Goal: Find specific page/section: Find specific page/section

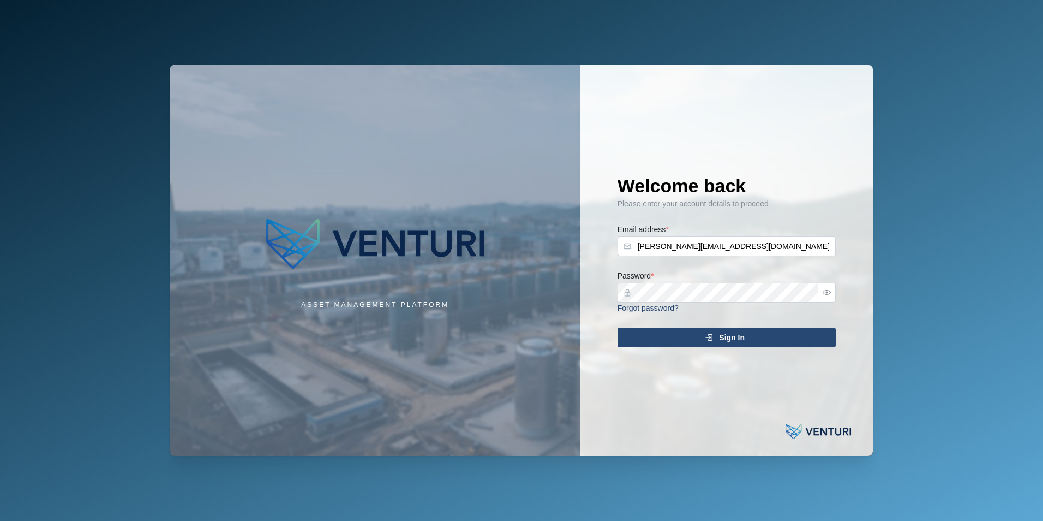
click at [757, 334] on div "Sign In" at bounding box center [725, 337] width 201 height 19
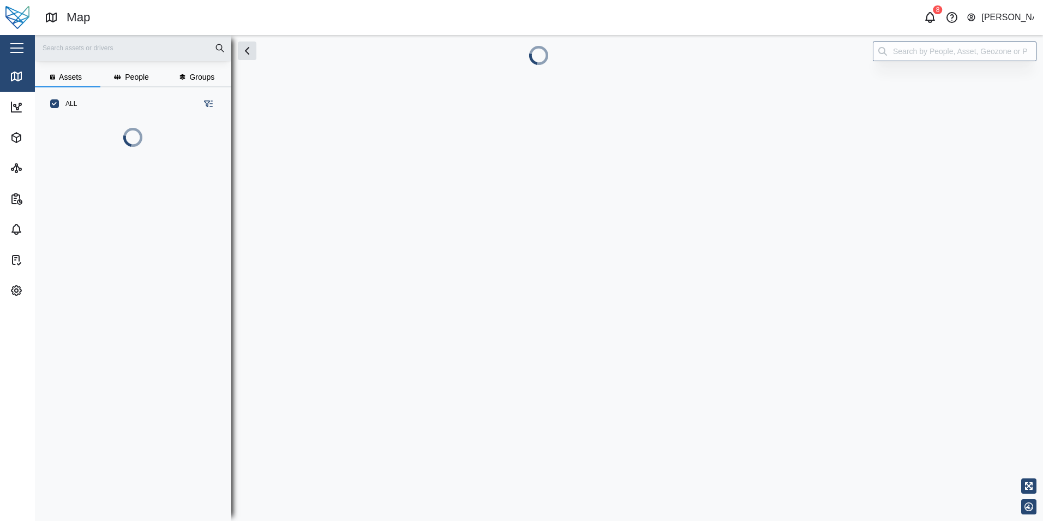
scroll to position [387, 171]
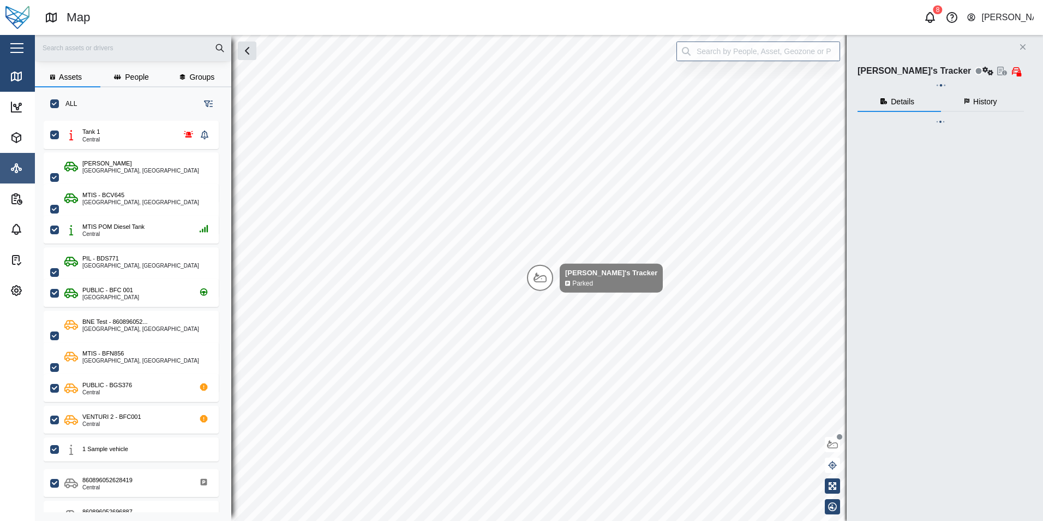
checkbox input "true"
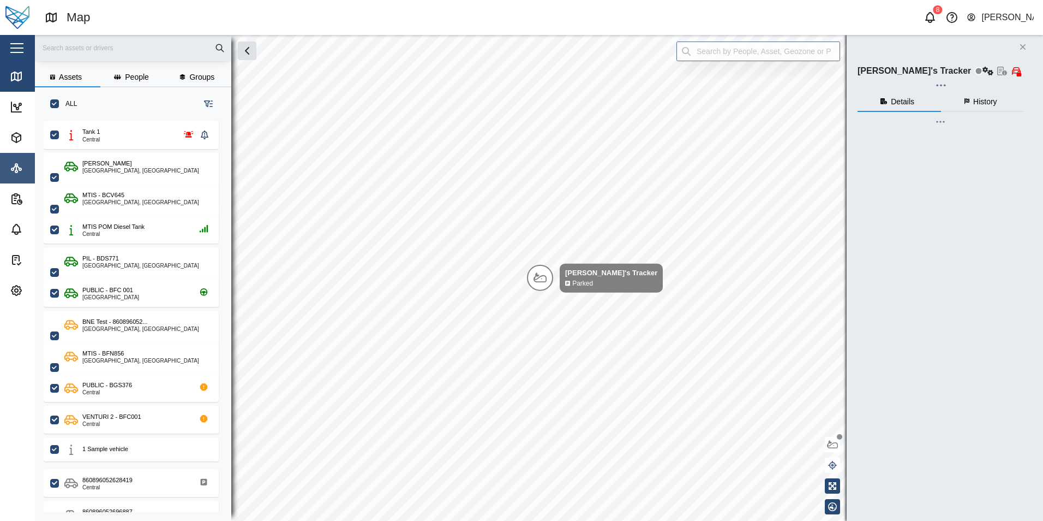
checkbox input "true"
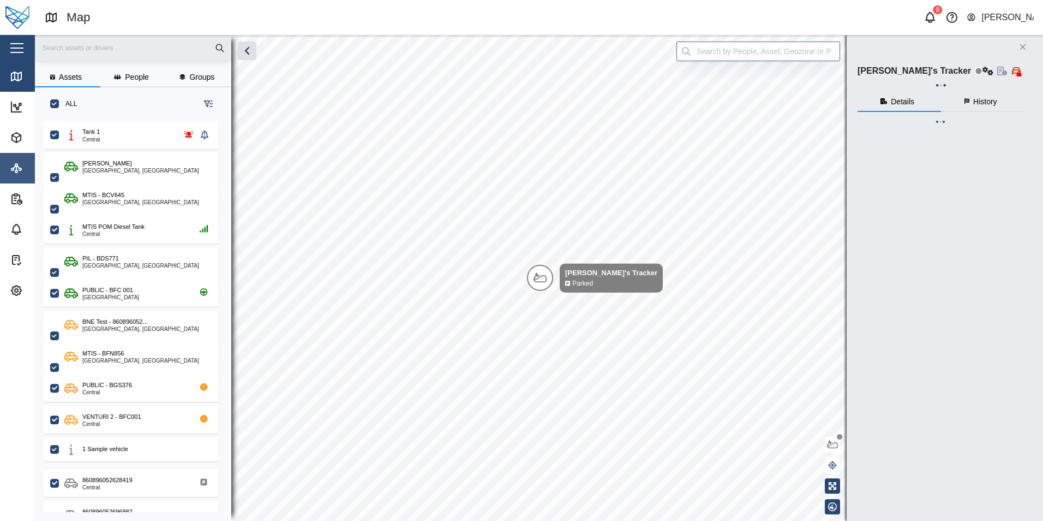
checkbox input "true"
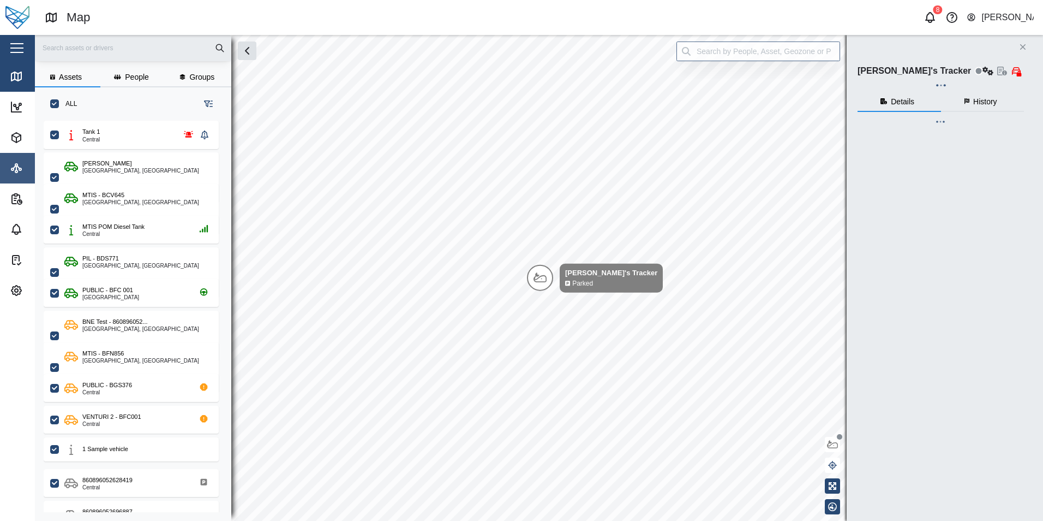
checkbox input "true"
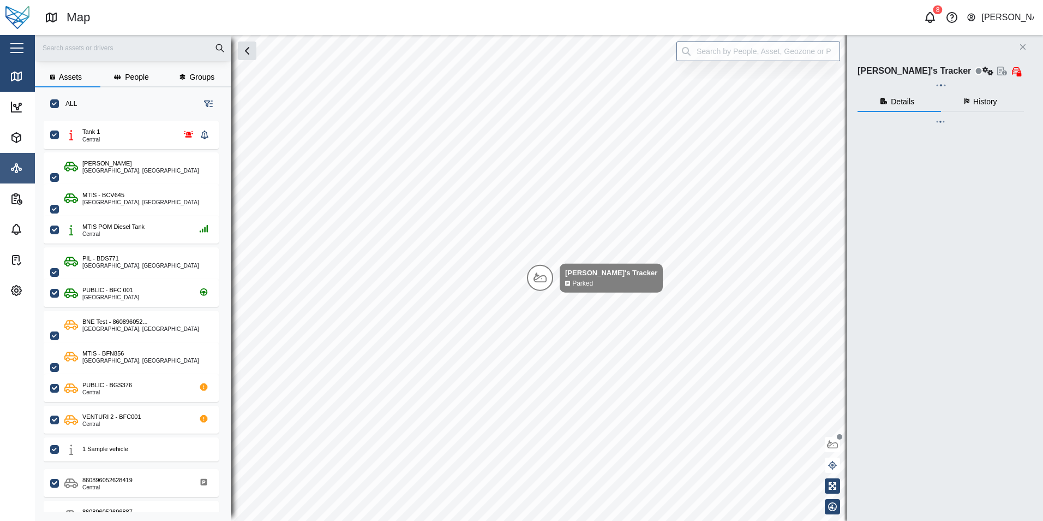
checkbox input "true"
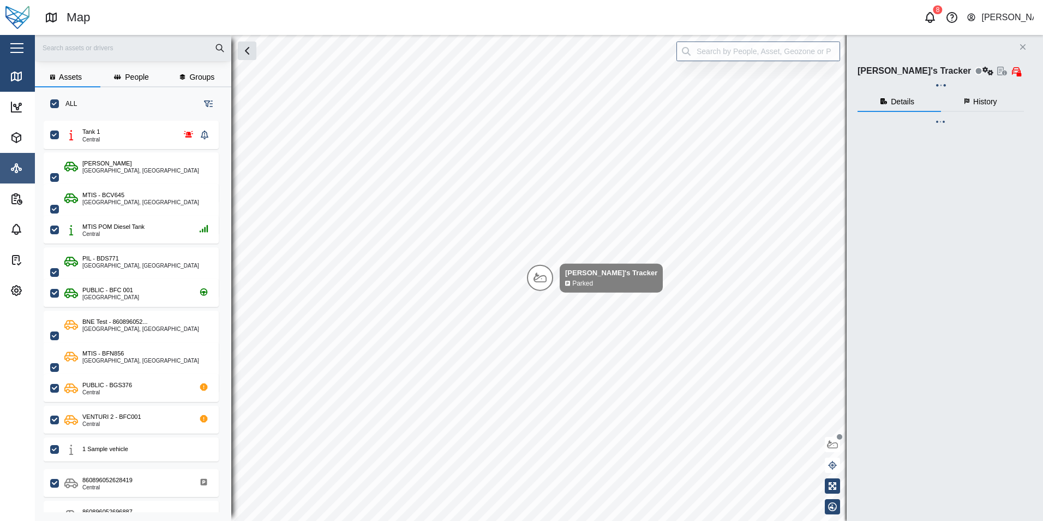
checkbox input "true"
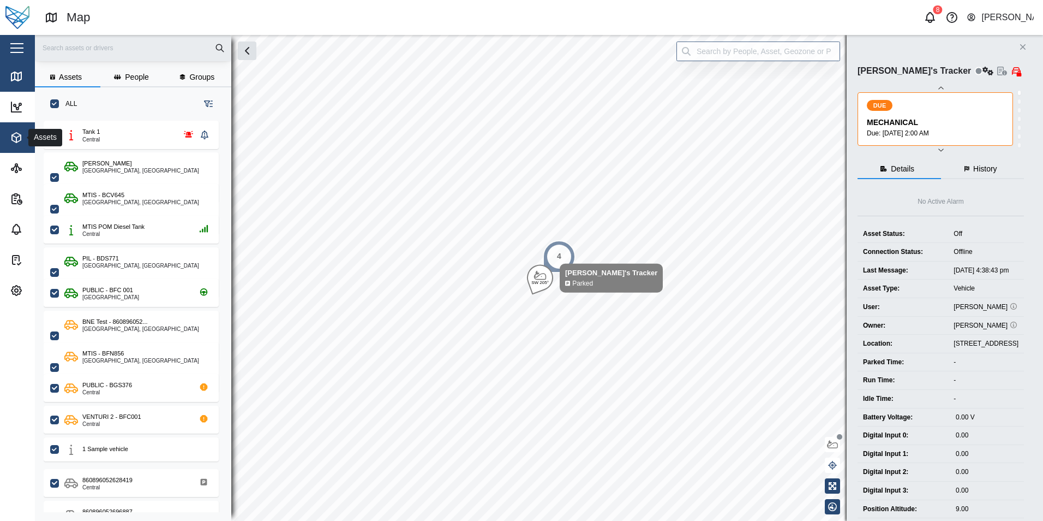
click at [14, 147] on span "Assets" at bounding box center [59, 137] width 99 height 31
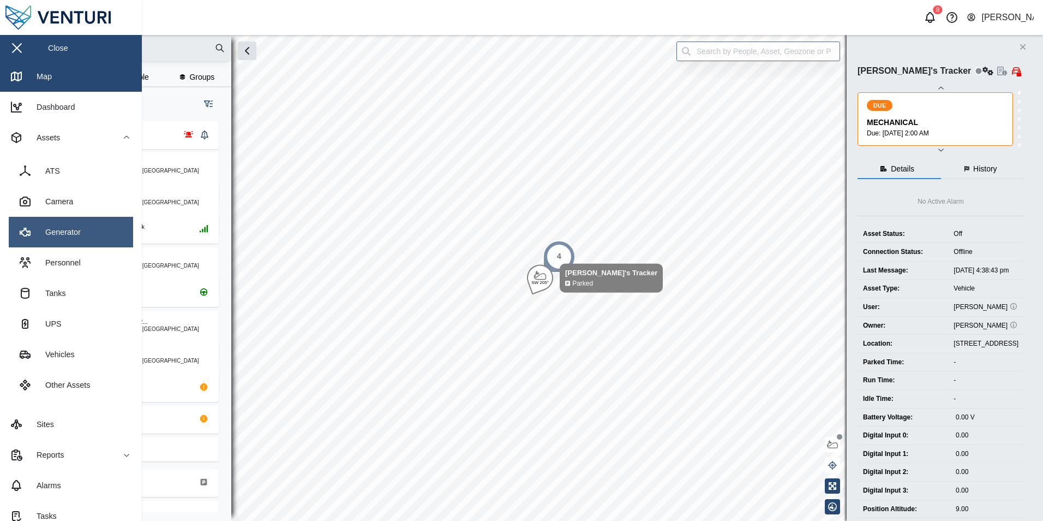
click at [118, 238] on link "Generator" at bounding box center [71, 232] width 124 height 31
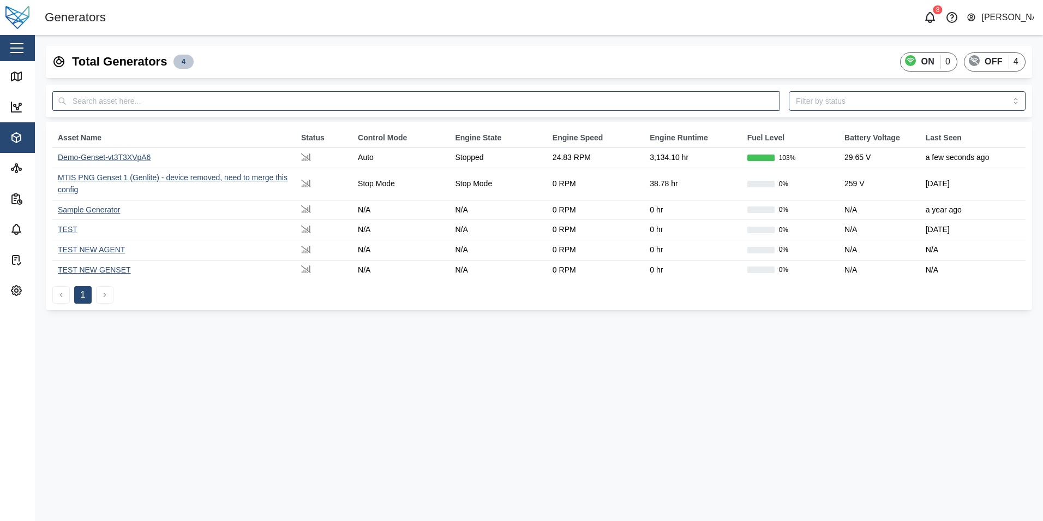
click at [134, 156] on div "Demo-Genset-vt3T3XVpA6" at bounding box center [104, 157] width 93 height 9
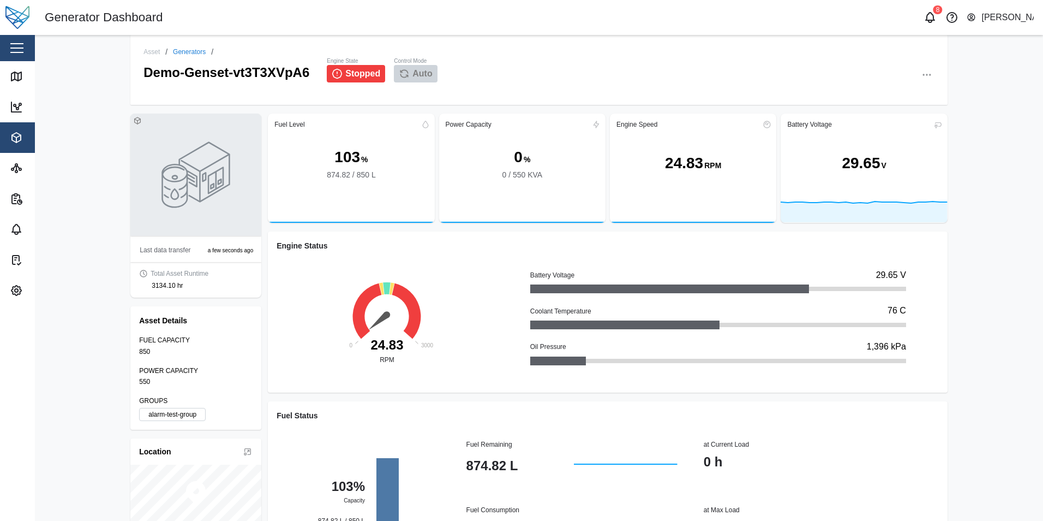
click at [930, 75] on icon "button" at bounding box center [930, 74] width 1 height 1
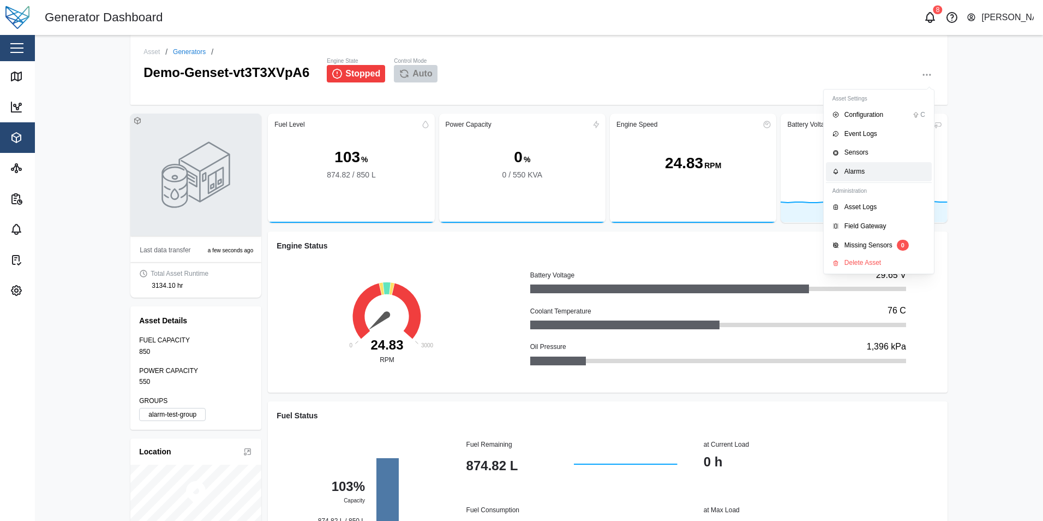
click at [863, 169] on div "Alarms" at bounding box center [885, 171] width 81 height 10
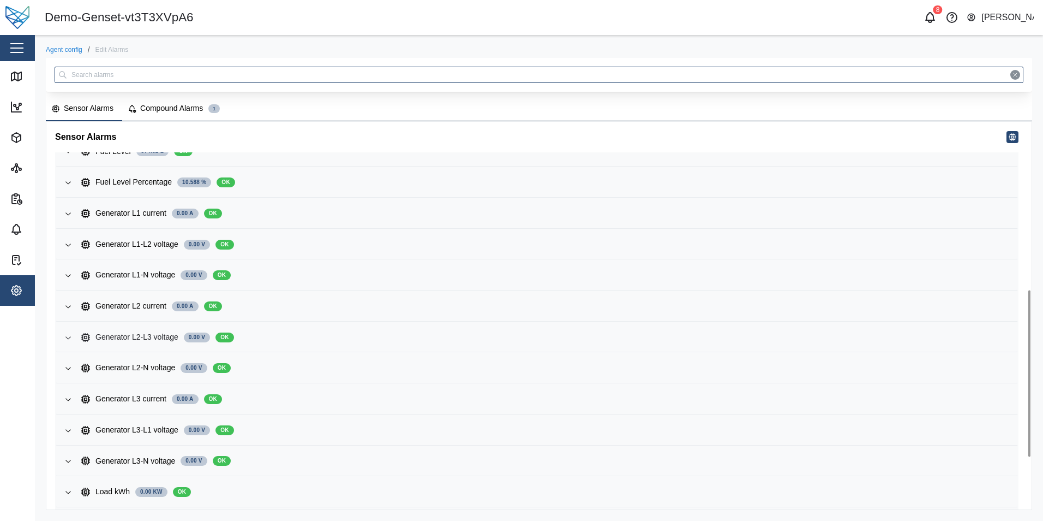
scroll to position [514, 0]
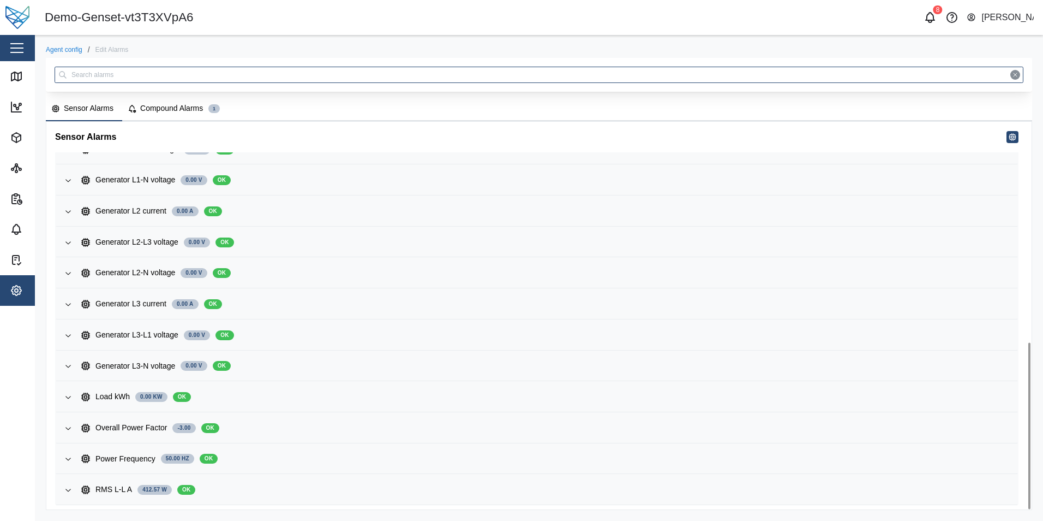
click at [162, 110] on div "Compound Alarms" at bounding box center [171, 109] width 63 height 12
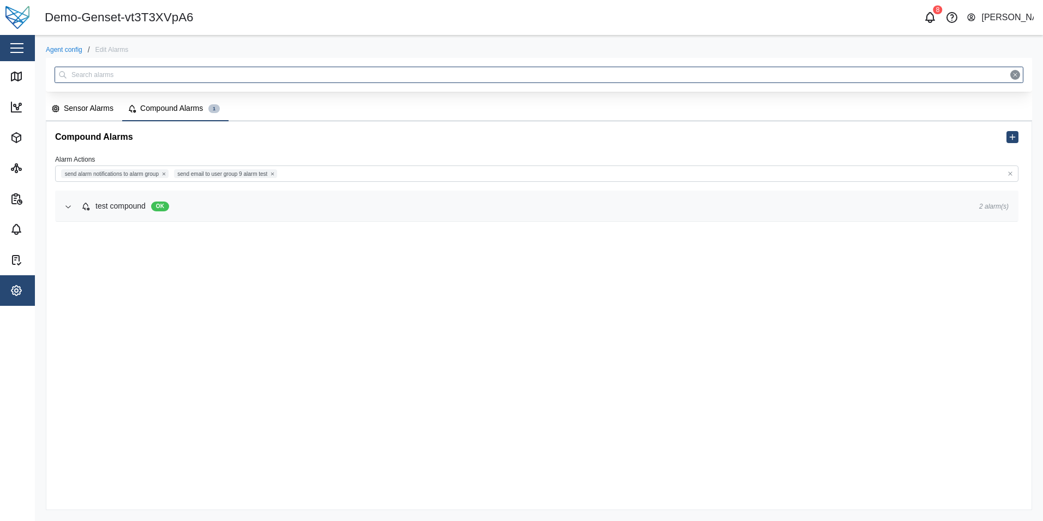
click at [67, 202] on icon "button" at bounding box center [68, 206] width 9 height 9
